Goal: Task Accomplishment & Management: Use online tool/utility

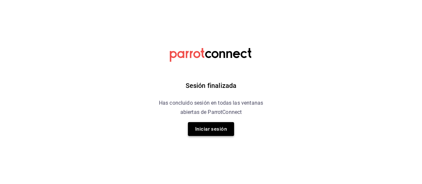
click at [225, 124] on button "Iniciar sesión" at bounding box center [211, 129] width 46 height 14
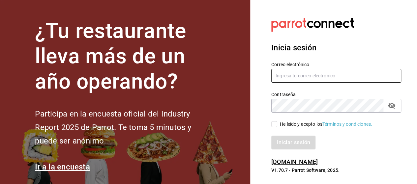
type input "[EMAIL_ADDRESS][PERSON_NAME][DOMAIN_NAME]"
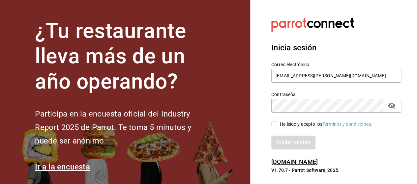
click at [275, 122] on input "He leído y acepto los Términos y condiciones." at bounding box center [274, 124] width 6 height 6
checkbox input "true"
click at [271, 136] on button "Iniciar sesión" at bounding box center [293, 143] width 44 height 14
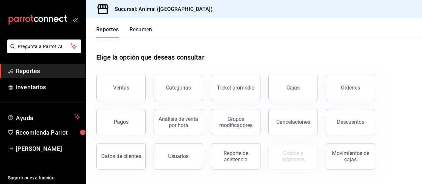
click at [123, 74] on div "Ventas" at bounding box center [116, 84] width 57 height 34
click at [123, 82] on button "Ventas" at bounding box center [120, 88] width 49 height 26
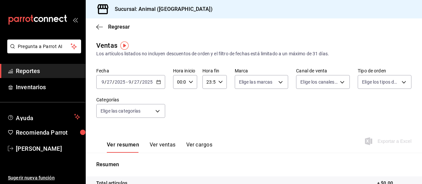
click at [158, 81] on icon "button" at bounding box center [158, 82] width 5 height 5
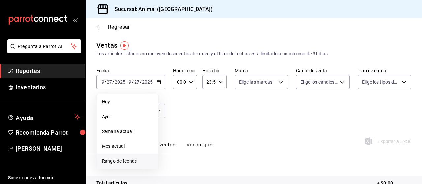
click at [110, 163] on span "Rango de fechas" at bounding box center [127, 161] width 51 height 7
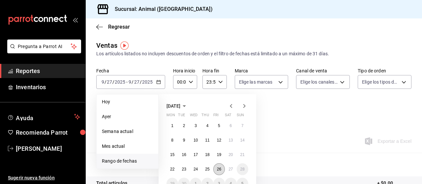
click at [220, 168] on abbr "26" at bounding box center [219, 169] width 4 height 5
click at [227, 169] on button "27" at bounding box center [231, 169] width 12 height 12
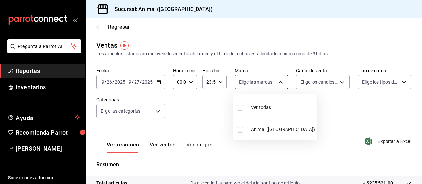
click at [277, 82] on body "Pregunta a Parrot AI Reportes Inventarios Ayuda Recomienda Parrot [PERSON_NAME]…" at bounding box center [211, 92] width 422 height 184
click at [240, 105] on input "checkbox" at bounding box center [240, 108] width 6 height 6
checkbox input "true"
type input "96838179-8fbb-4073-aae3-1789726318c8"
checkbox input "true"
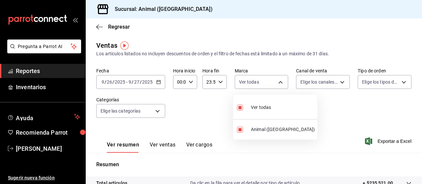
click at [339, 81] on div at bounding box center [211, 92] width 422 height 184
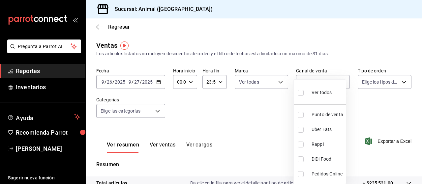
click at [339, 81] on body "Pregunta a Parrot AI Reportes Inventarios Ayuda Recomienda Parrot [PERSON_NAME]…" at bounding box center [211, 92] width 422 height 184
click at [301, 94] on input "checkbox" at bounding box center [300, 93] width 6 height 6
checkbox input "true"
type input "PARROT,UBER_EATS,RAPPI,DIDI_FOOD,ONLINE"
checkbox input "true"
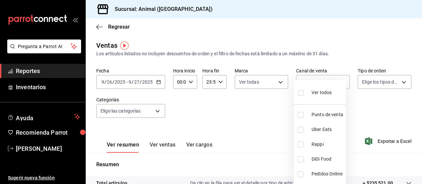
checkbox input "true"
click at [358, 98] on div at bounding box center [211, 92] width 422 height 184
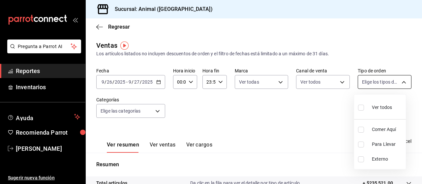
click at [398, 82] on body "Pregunta a Parrot AI Reportes Inventarios Ayuda Recomienda Parrot [PERSON_NAME]…" at bounding box center [211, 92] width 422 height 184
click at [360, 108] on input "checkbox" at bounding box center [361, 108] width 6 height 6
checkbox input "true"
type input "89cc3392-1a89-49ed-91c4-e66ea58282e1,025cf6ae-25b7-4698-bb98-3d77af74a196,EXTER…"
checkbox input "true"
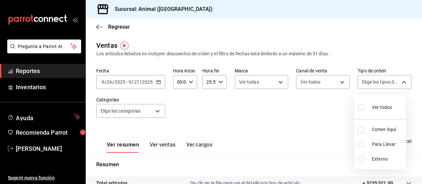
checkbox input "true"
click at [311, 116] on div at bounding box center [211, 92] width 422 height 184
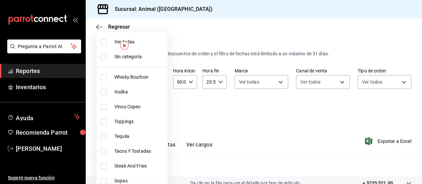
click at [156, 111] on body "Pregunta a Parrot AI Reportes Inventarios Ayuda Recomienda Parrot [PERSON_NAME]…" at bounding box center [211, 92] width 422 height 184
click at [104, 43] on input "checkbox" at bounding box center [103, 42] width 6 height 6
checkbox input "true"
type input "696422f3-042f-4992-a796-20cec1d2addd,ab2f2cdd-2d2d-455a-bd59-969ed93fbee5,5744a…"
checkbox input "true"
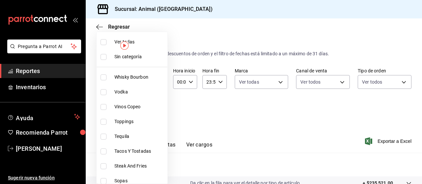
checkbox input "true"
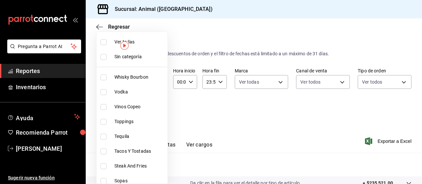
checkbox input "true"
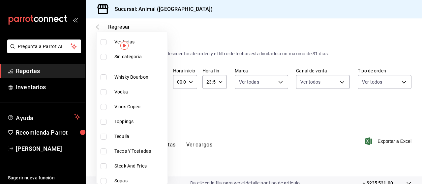
checkbox input "true"
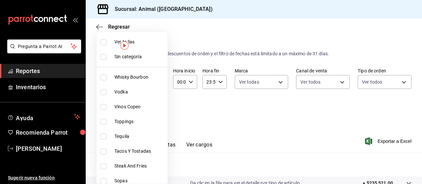
checkbox input "true"
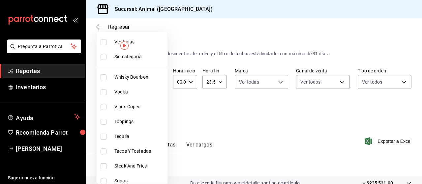
checkbox input "true"
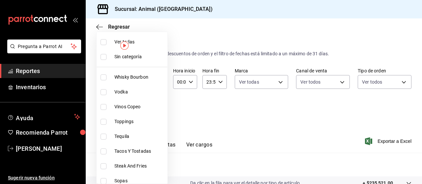
checkbox input "true"
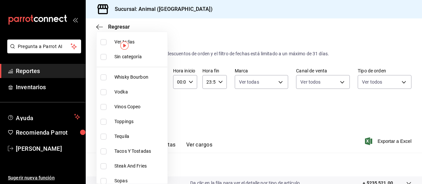
checkbox input "true"
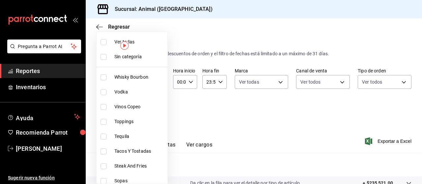
checkbox input "true"
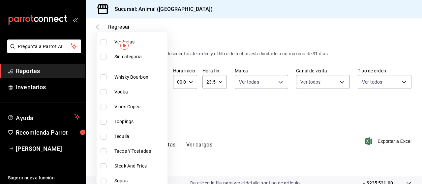
checkbox input "true"
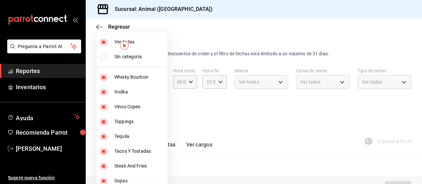
click at [223, 89] on div at bounding box center [211, 92] width 422 height 184
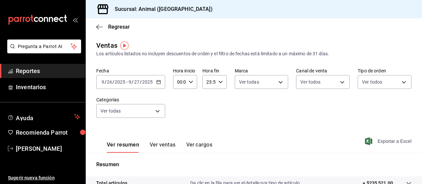
click at [368, 140] on span "Exportar a Excel" at bounding box center [388, 141] width 45 height 8
click at [157, 83] on icon "button" at bounding box center [158, 82] width 5 height 5
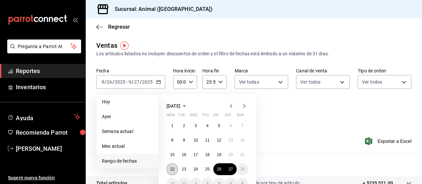
click at [173, 169] on abbr "22" at bounding box center [172, 169] width 4 height 5
click at [230, 169] on abbr "27" at bounding box center [230, 169] width 4 height 5
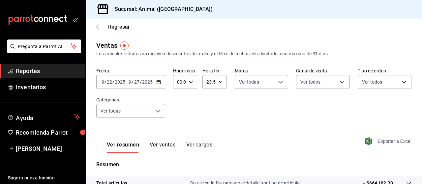
click at [377, 143] on span "Exportar a Excel" at bounding box center [388, 141] width 45 height 8
